Goal: Transaction & Acquisition: Purchase product/service

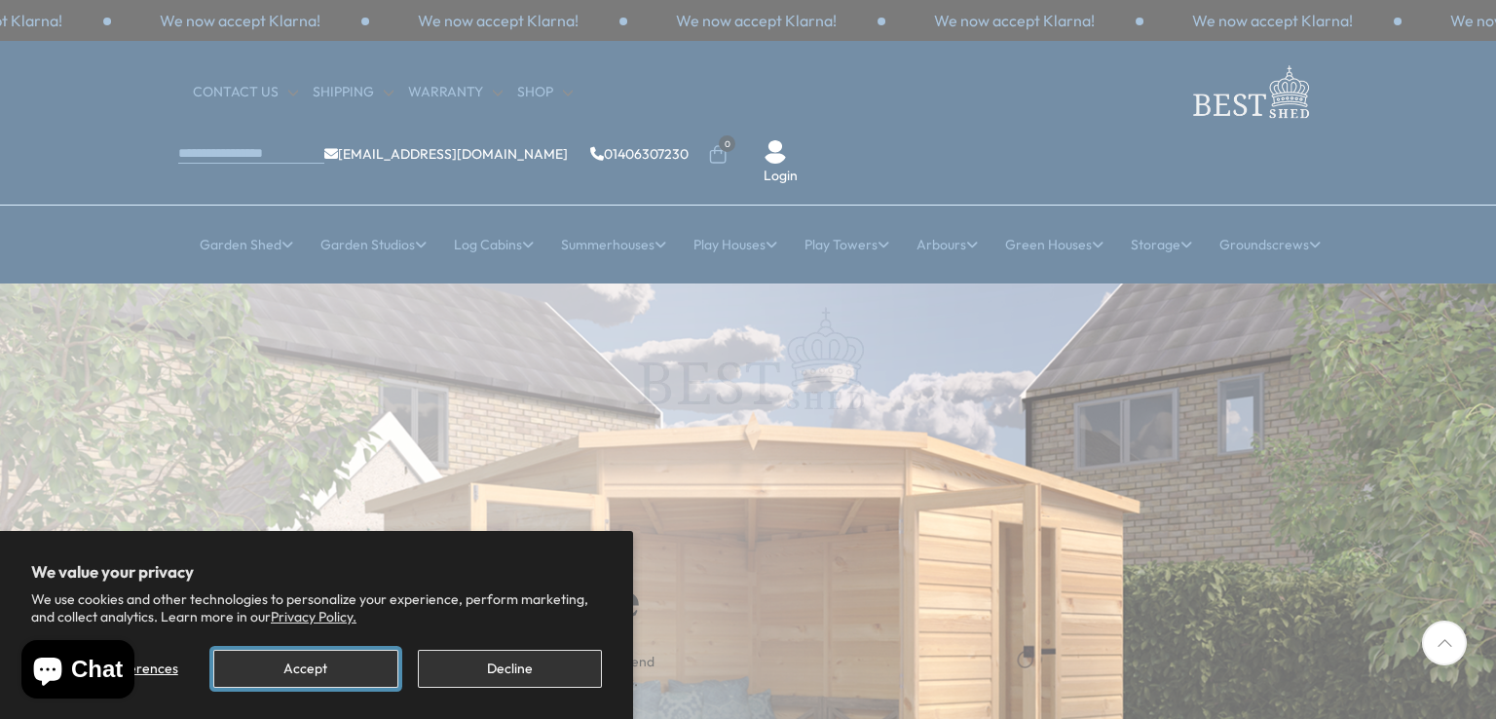
click at [313, 667] on button "Accept" at bounding box center [305, 669] width 184 height 38
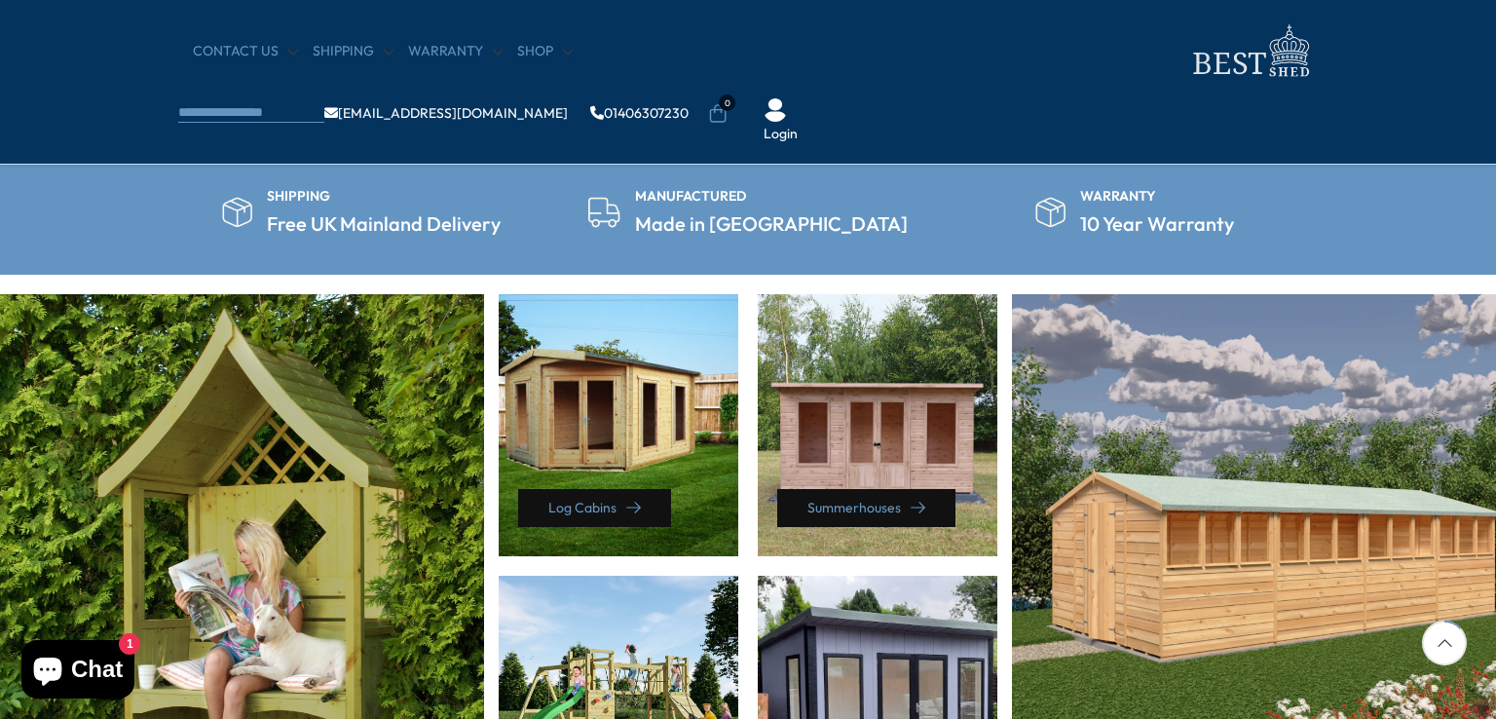
scroll to position [877, 0]
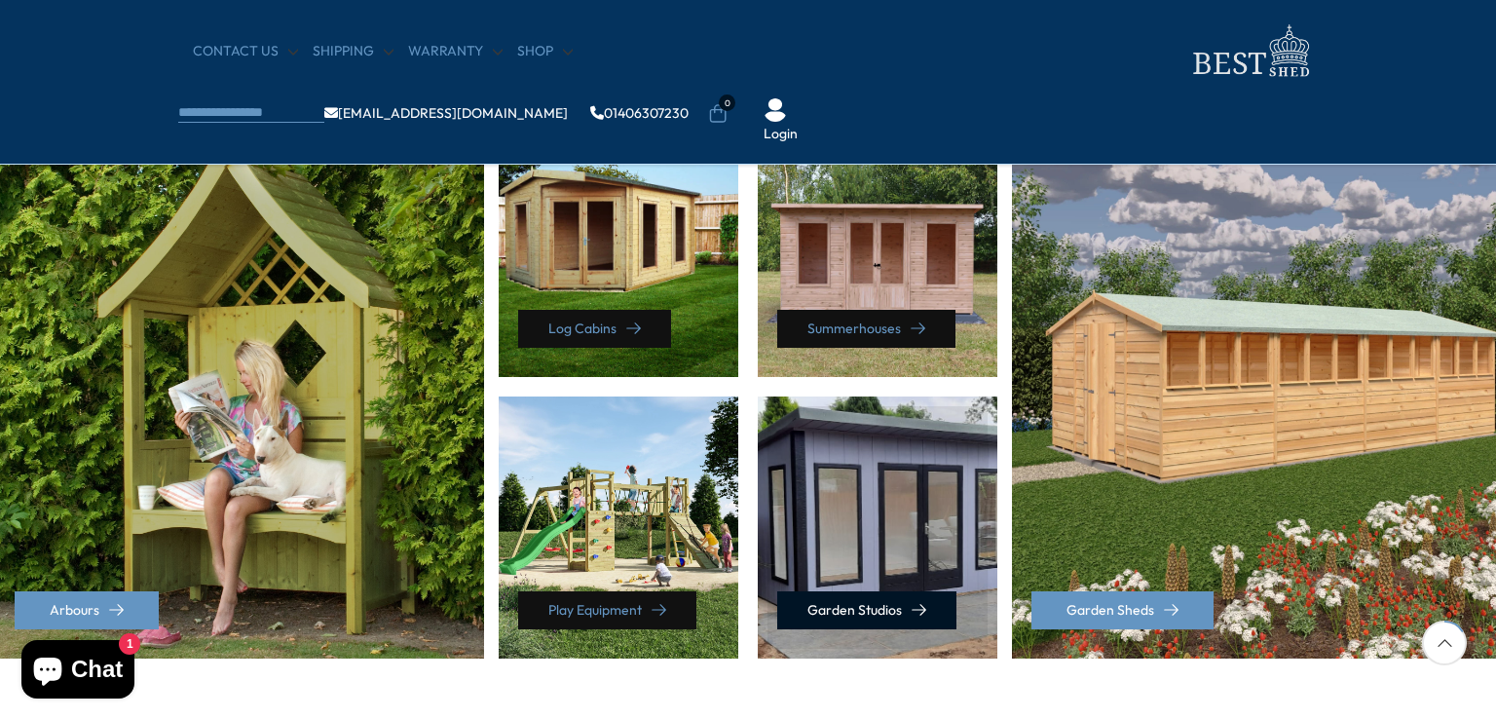
click at [900, 604] on link "Garden Studios" at bounding box center [866, 610] width 179 height 38
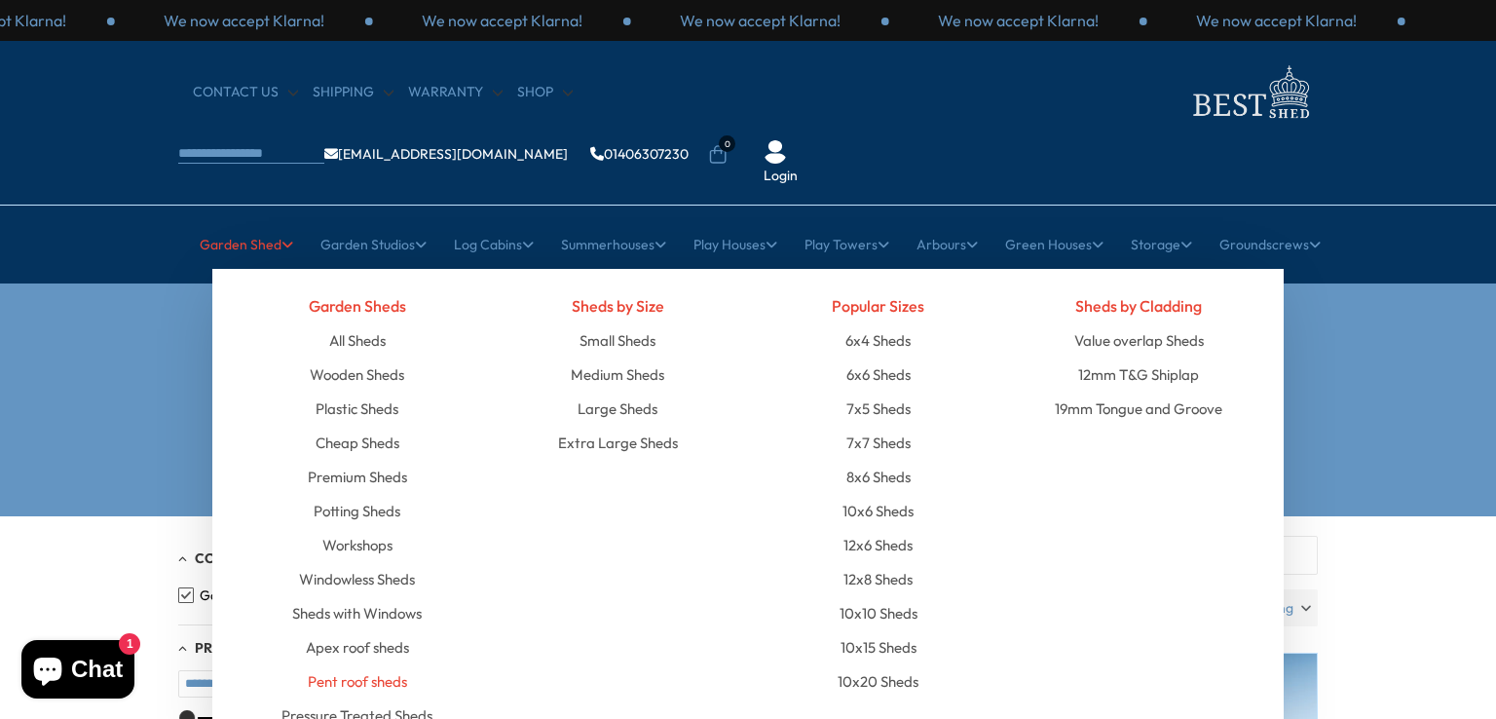
click at [335, 664] on link "Pent roof sheds" at bounding box center [357, 681] width 99 height 34
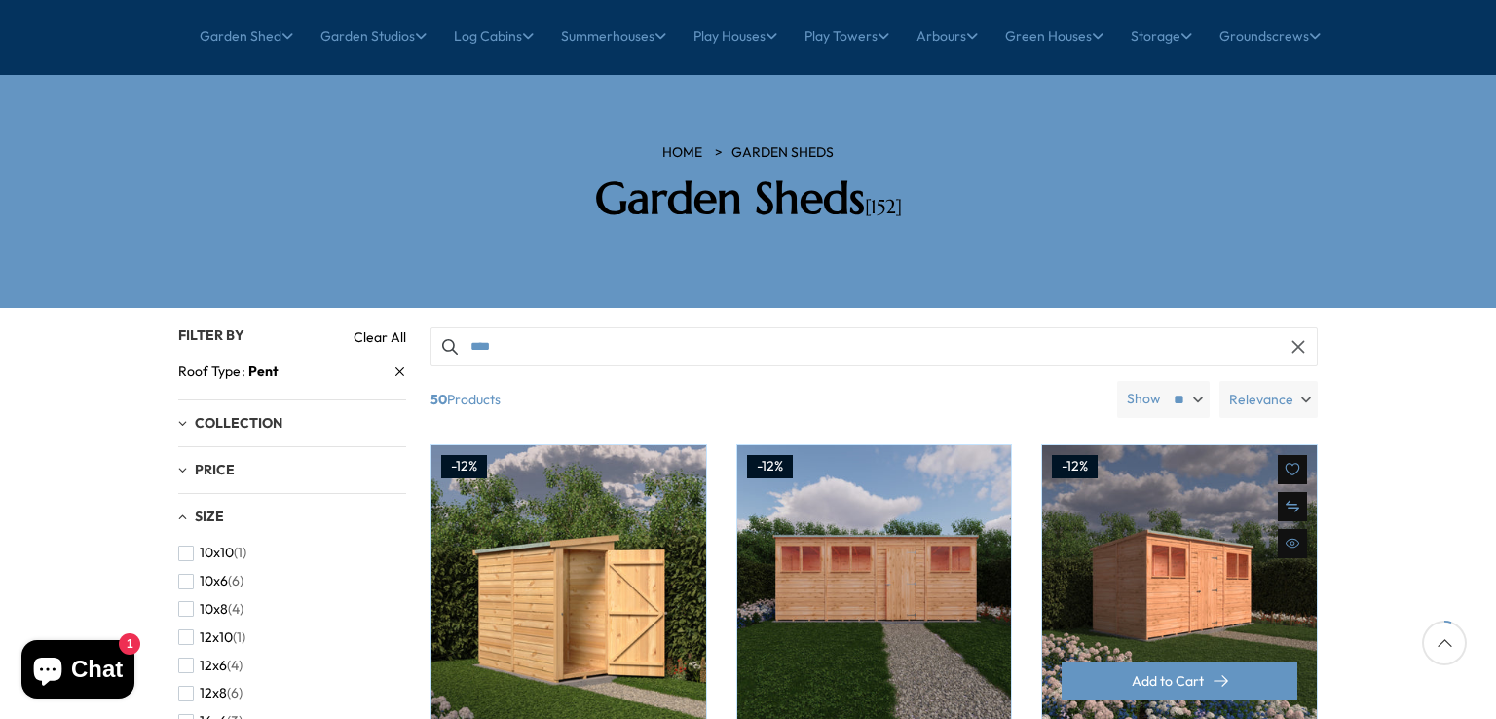
scroll to position [292, 0]
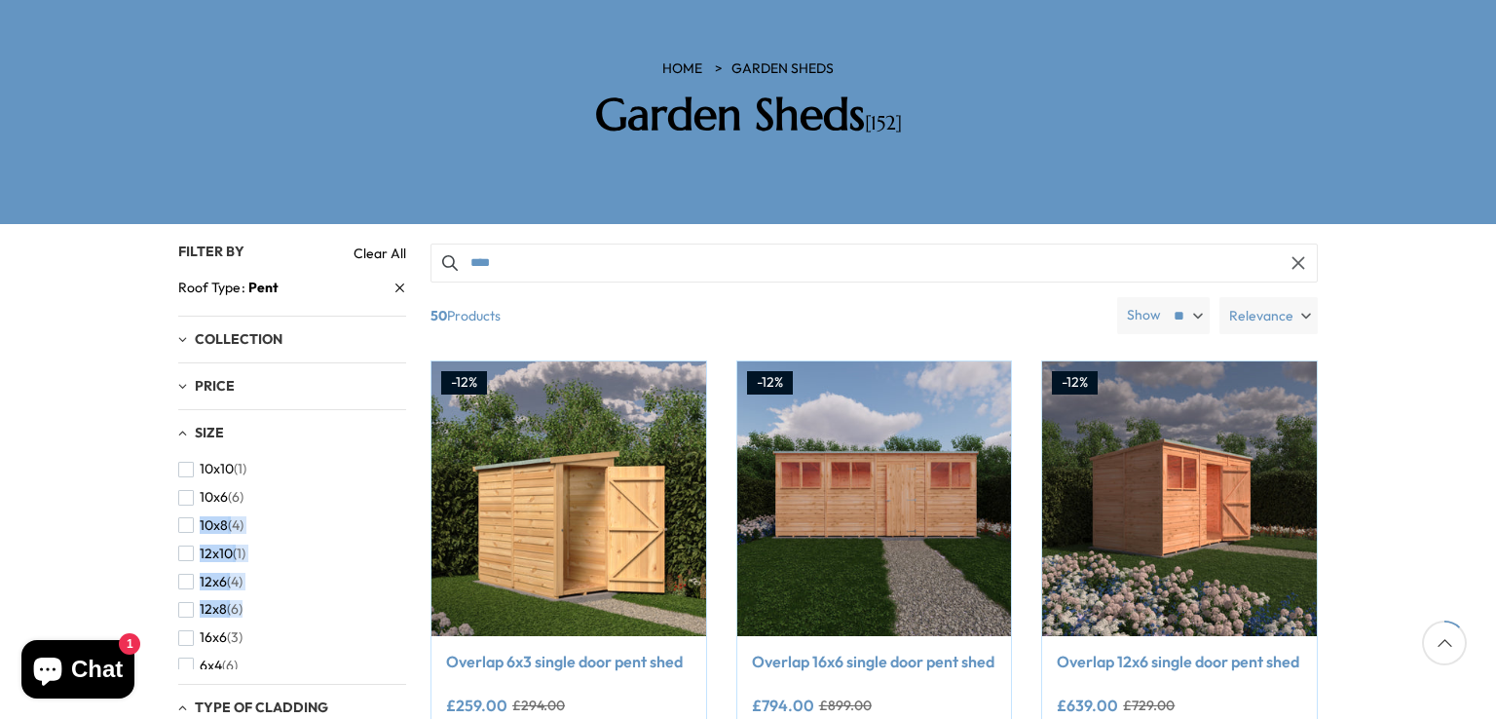
drag, startPoint x: 399, startPoint y: 440, endPoint x: 398, endPoint y: 504, distance: 63.3
click at [388, 554] on div "10x10 (1) 10x6 (6) 10x8 (4) 12x10 (1) 12x6 (4) 12x8 (6) 16x6 (3) 6x4 (6) 7x5 (5…" at bounding box center [292, 562] width 228 height 214
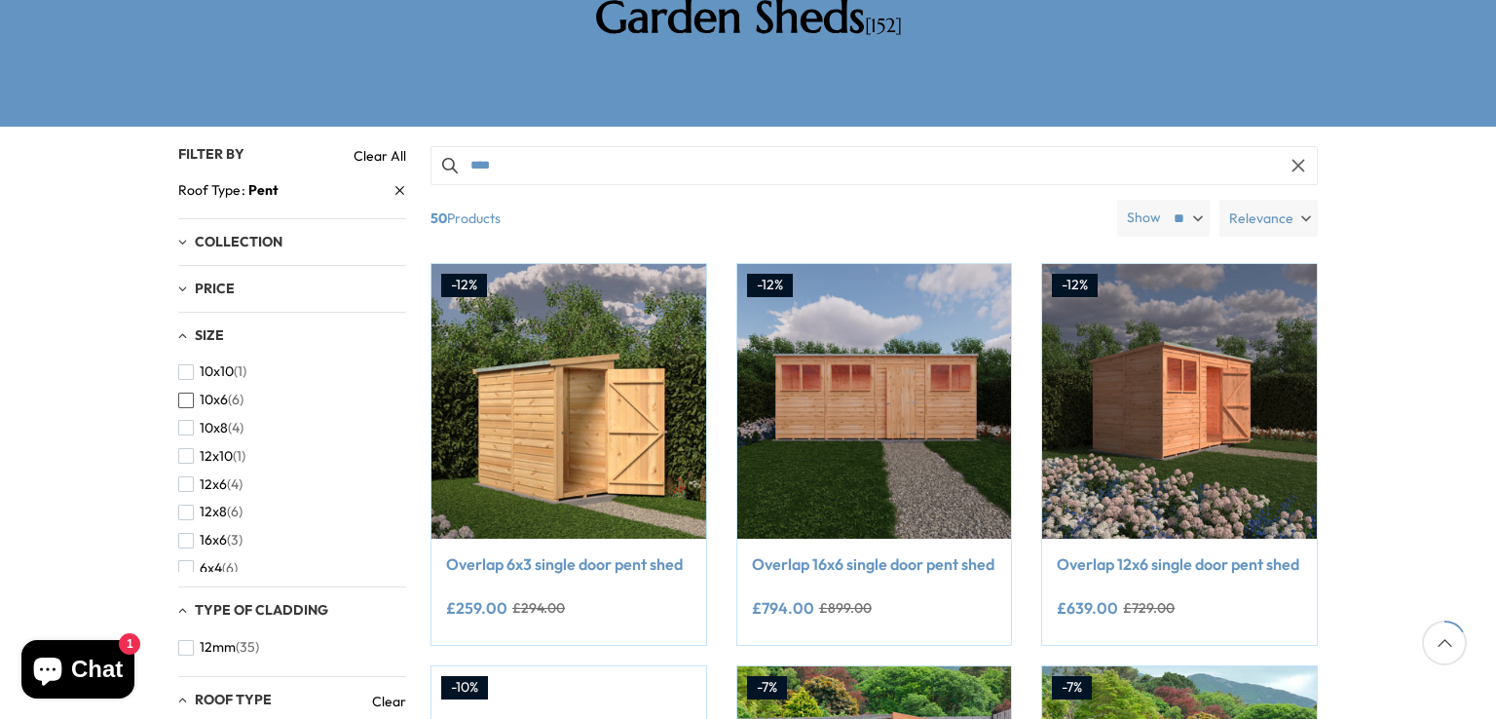
scroll to position [97, 0]
click at [188, 407] on span "button" at bounding box center [186, 415] width 16 height 16
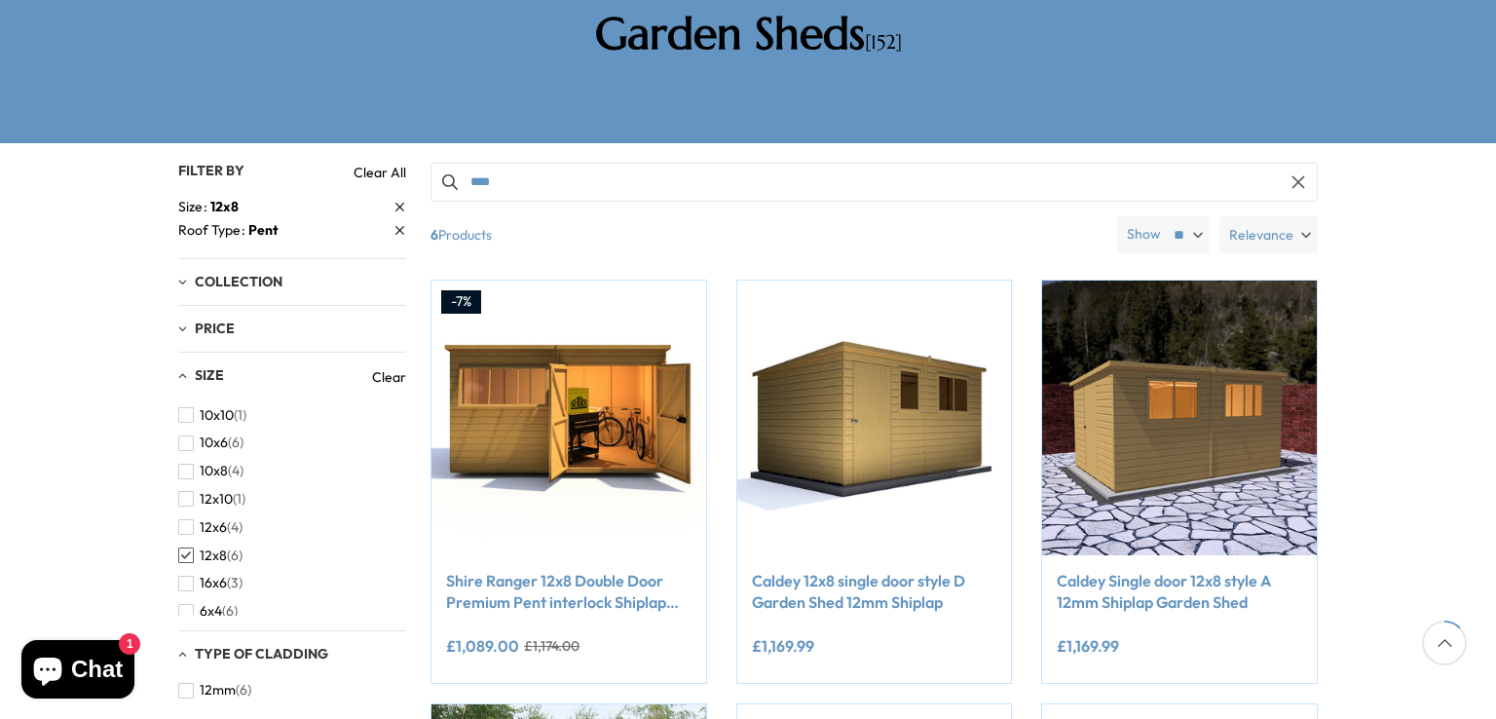
scroll to position [195, 0]
